Goal: Information Seeking & Learning: Check status

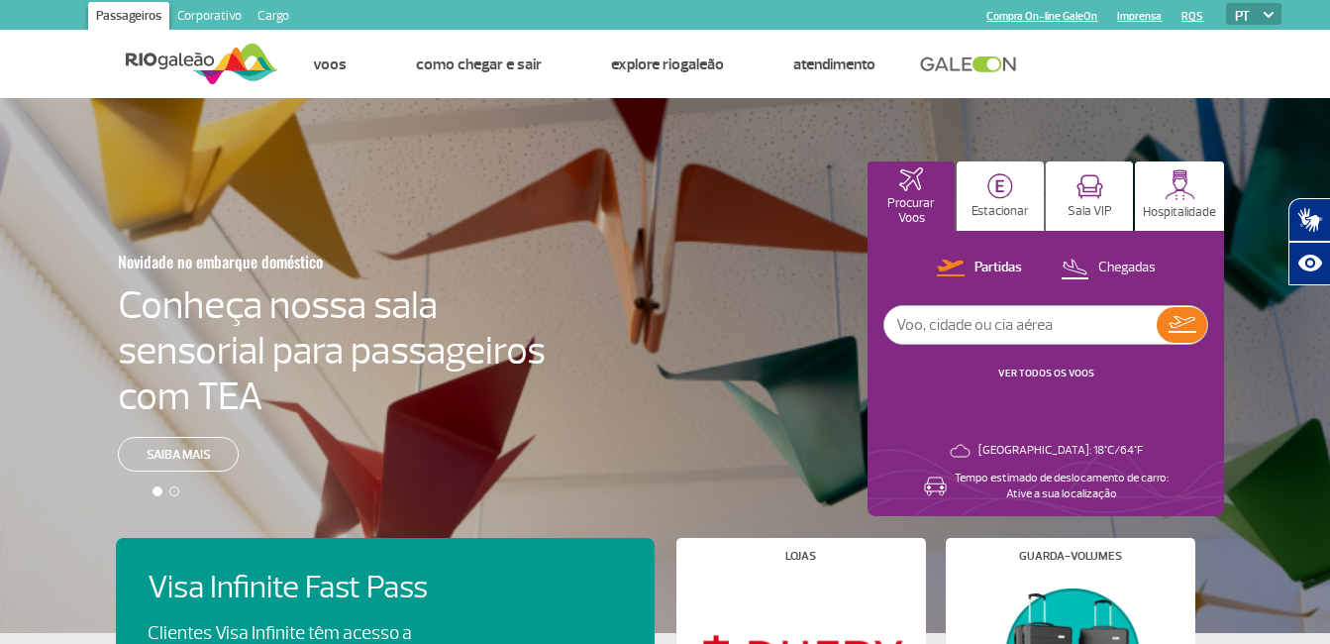
scroll to position [562, 0]
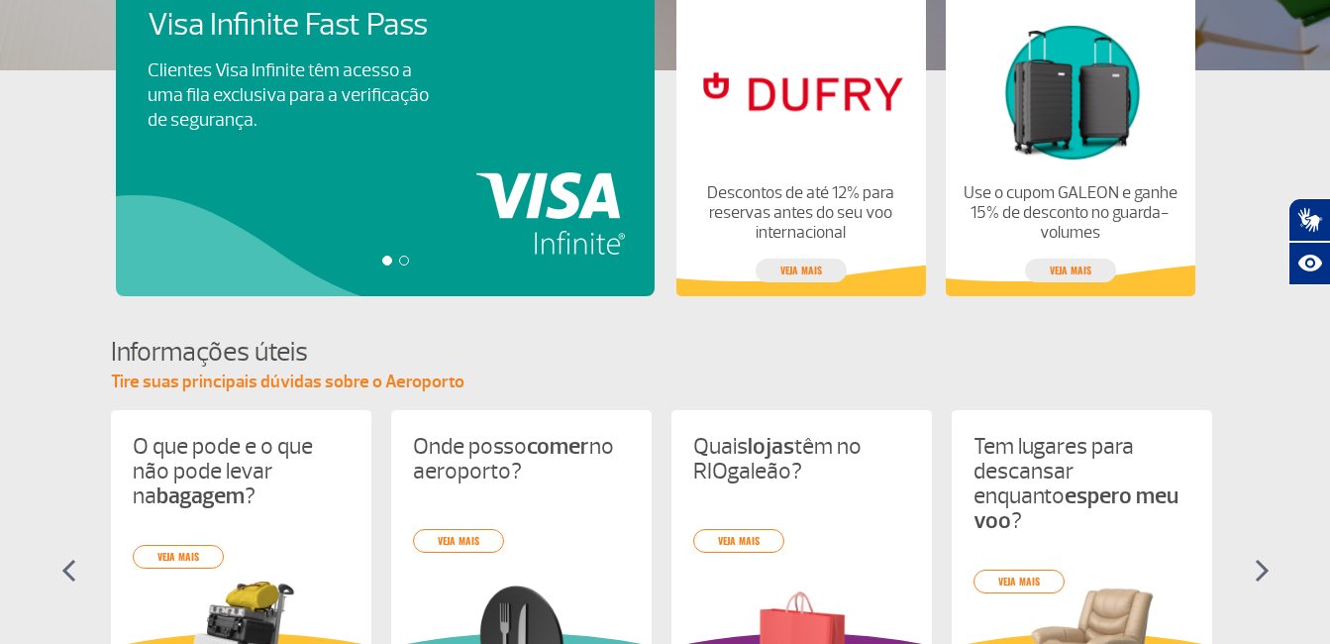
click at [1314, 413] on section "Informações úteis Tire suas principais dúvidas sobre o Aeroporto O que pode e o…" at bounding box center [665, 550] width 1330 height 433
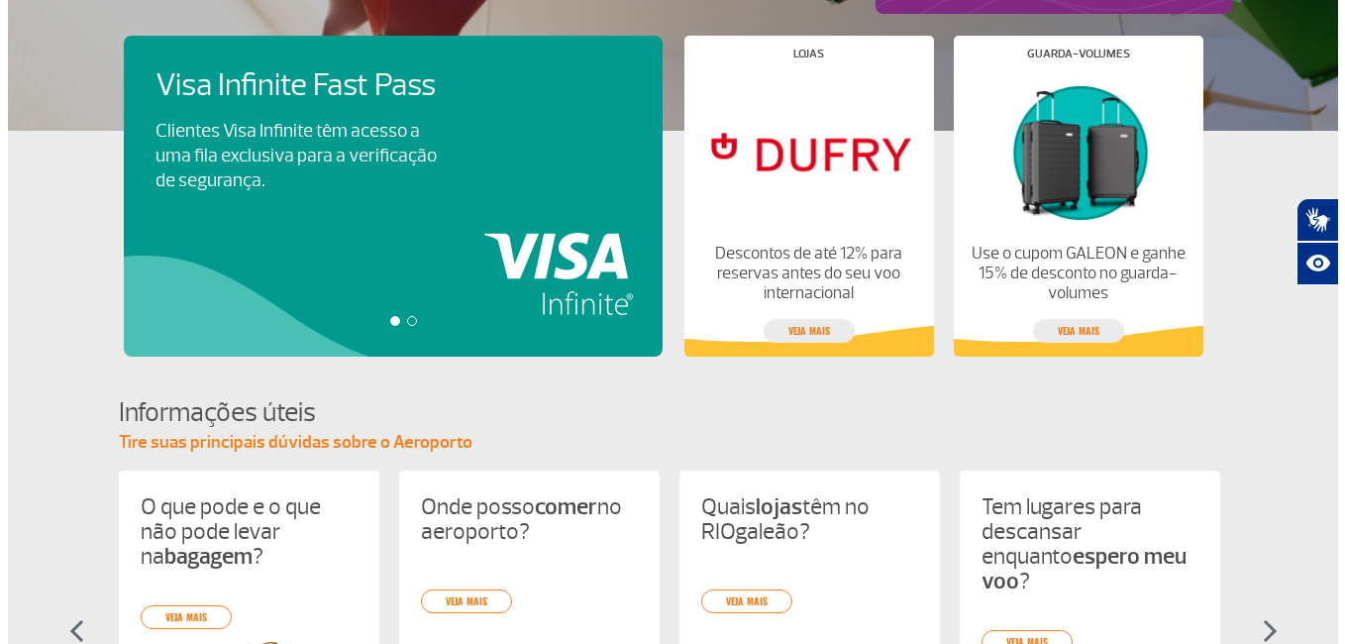
scroll to position [0, 0]
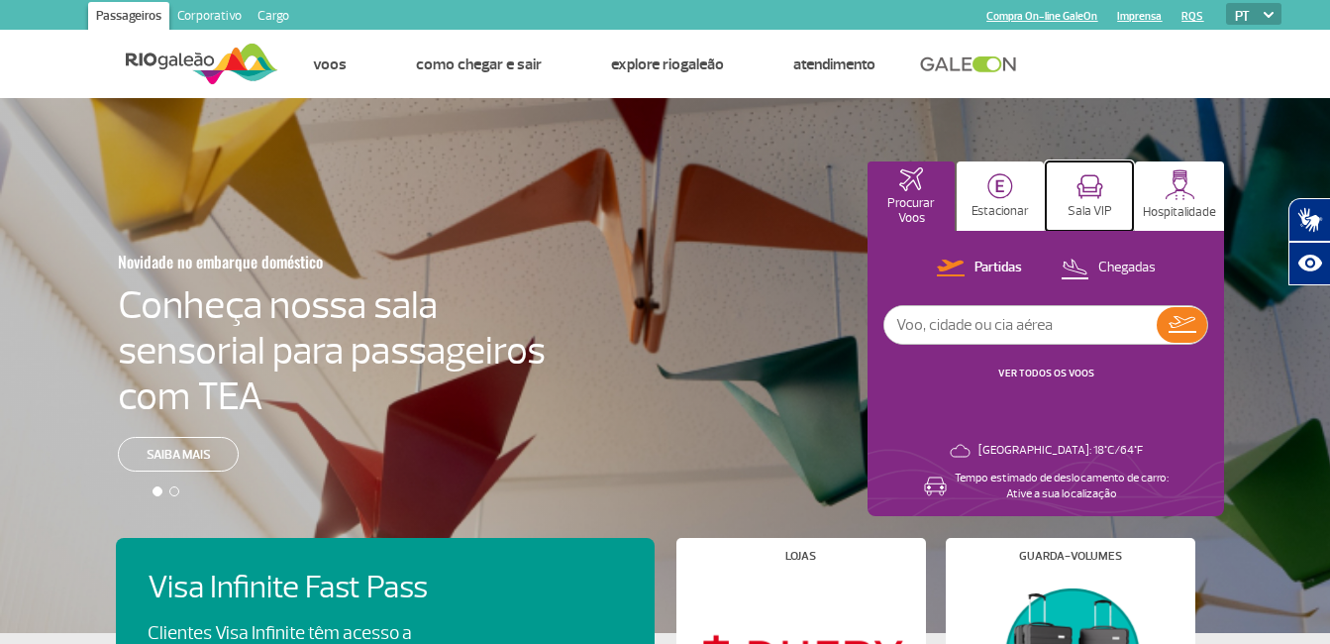
click at [1112, 219] on p "Sala VIP" at bounding box center [1089, 211] width 45 height 15
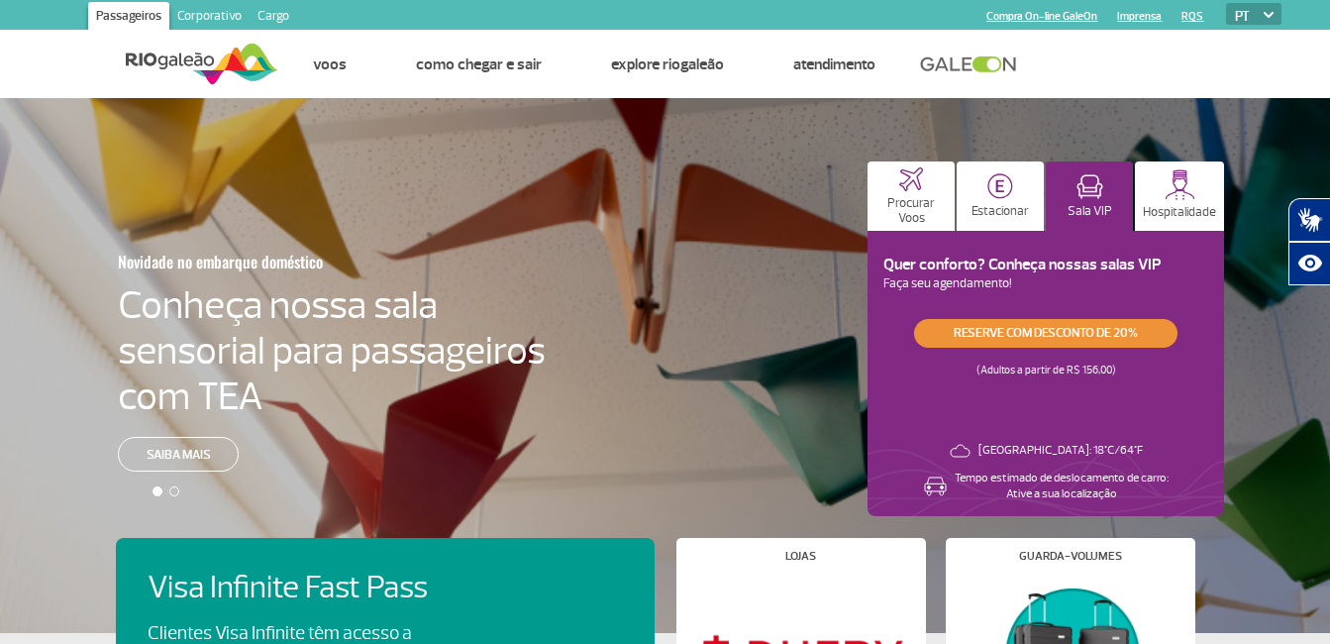
click at [1156, 348] on link "Reserve com desconto de 20%" at bounding box center [1045, 333] width 263 height 29
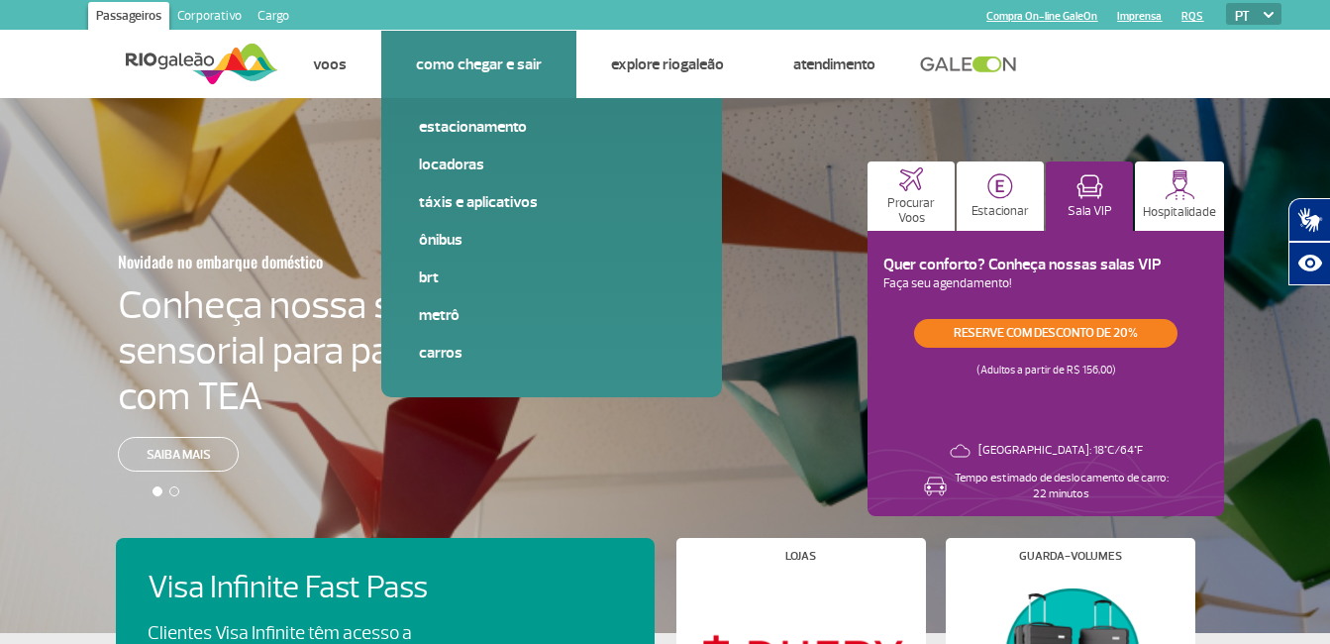
click at [496, 104] on div "Estacionamento Locadoras Táxis e aplicativos Ônibus BRT Metrô Carros" at bounding box center [551, 247] width 341 height 299
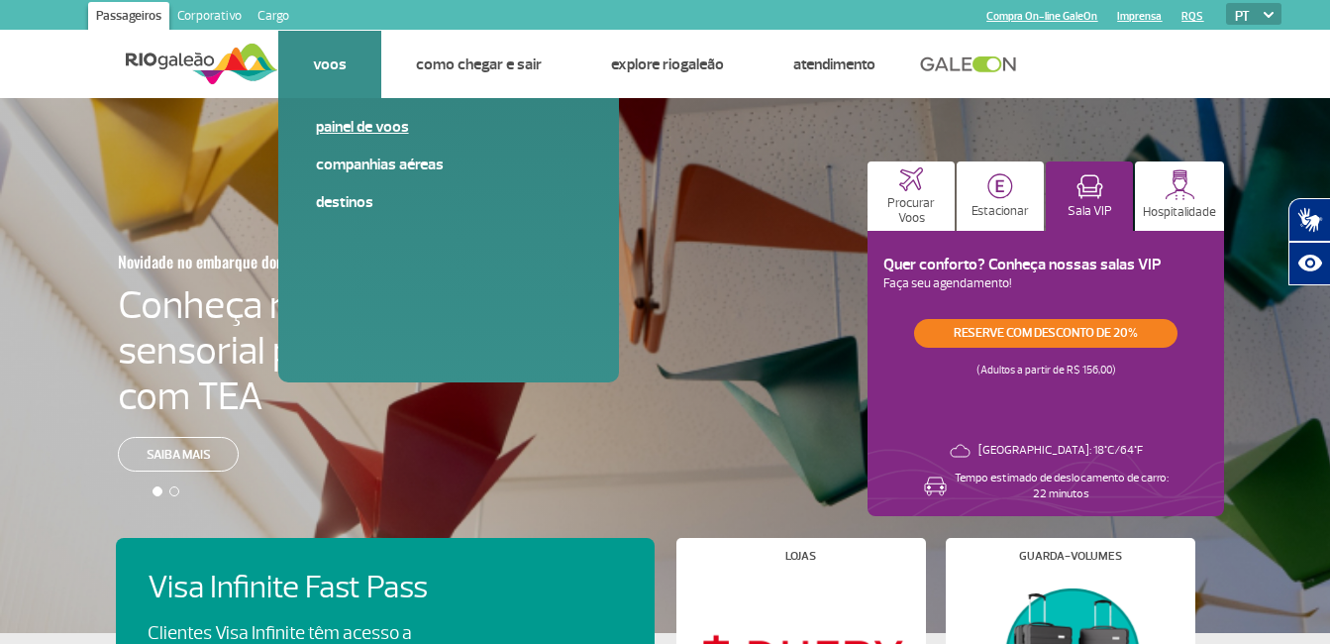
click at [359, 126] on link "Painel de voos" at bounding box center [448, 127] width 265 height 22
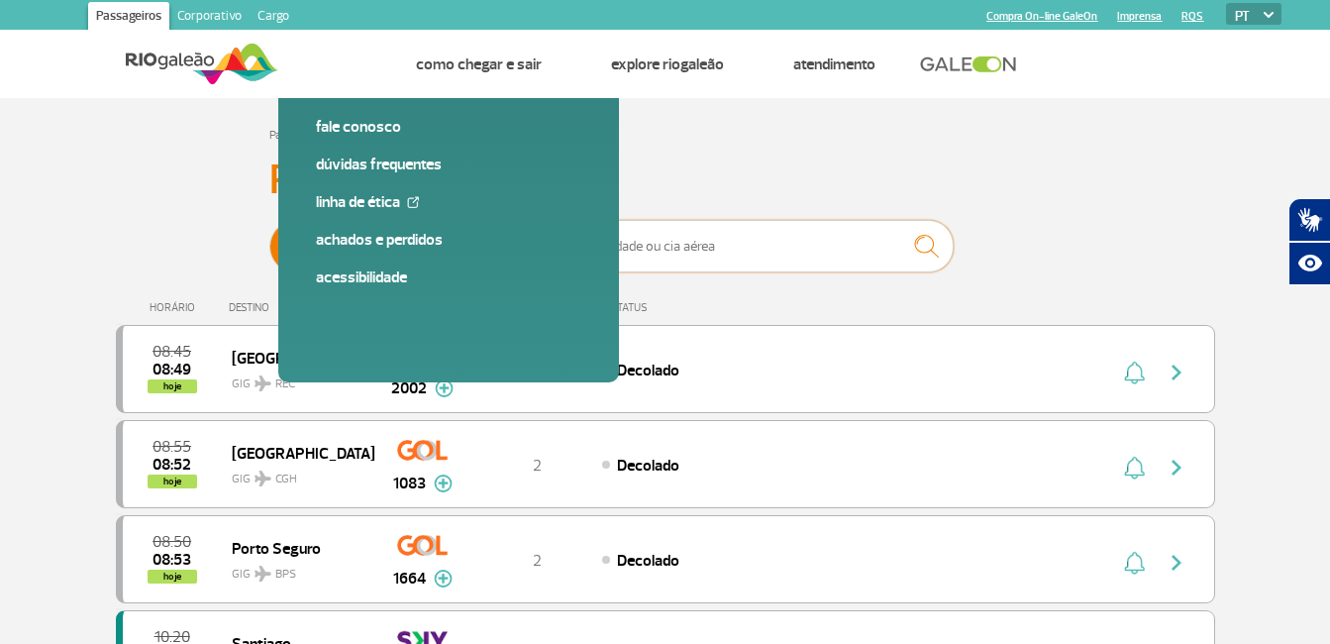
click at [751, 271] on input "text" at bounding box center [755, 246] width 396 height 52
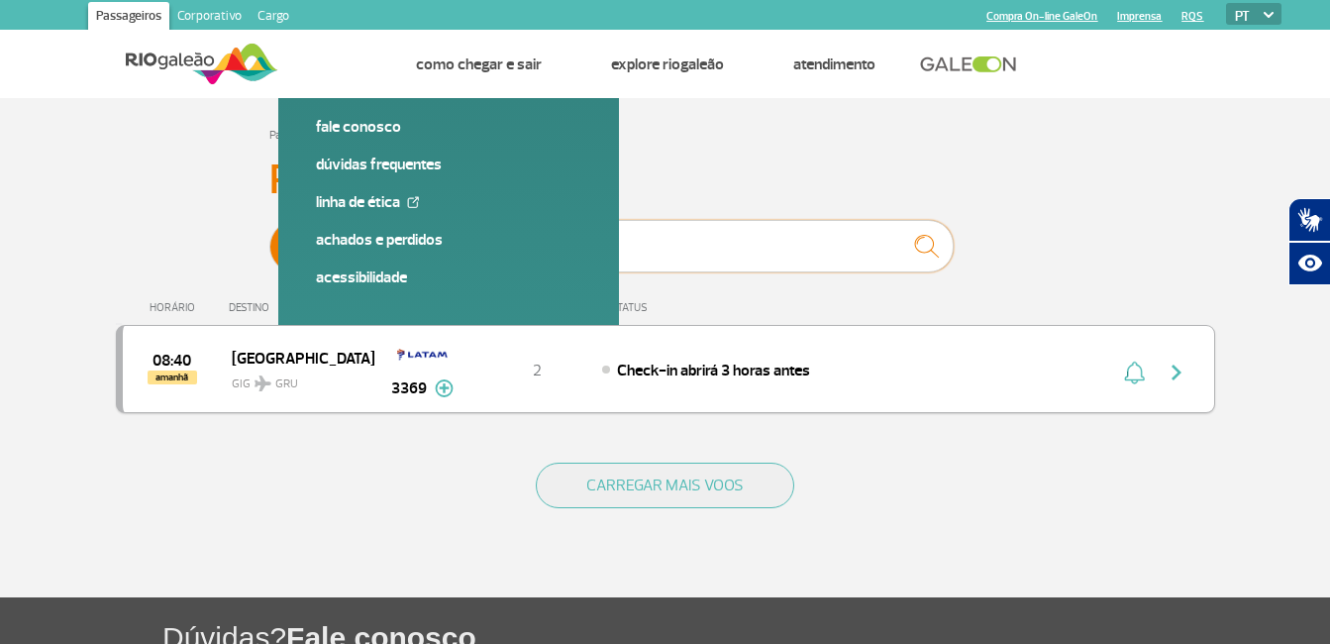
type input "3369"
click at [1175, 384] on img "button" at bounding box center [1176, 372] width 24 height 24
